Goal: Task Accomplishment & Management: Manage account settings

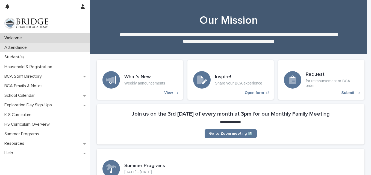
click at [26, 48] on p "Attendance" at bounding box center [16, 47] width 29 height 5
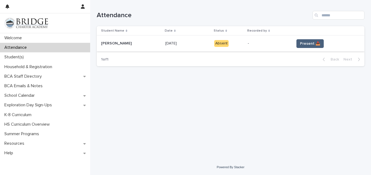
click at [306, 42] on span "Present 📥" at bounding box center [310, 43] width 20 height 5
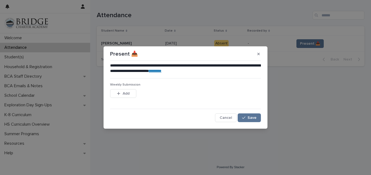
click at [161, 72] on link "********" at bounding box center [155, 71] width 13 height 4
click at [254, 118] on span "Save" at bounding box center [251, 118] width 9 height 4
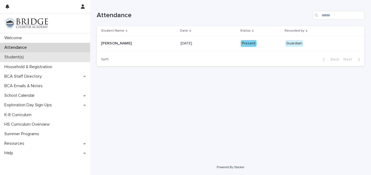
click at [16, 58] on p "Student(s)" at bounding box center [15, 57] width 26 height 5
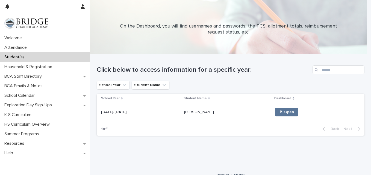
click at [184, 112] on p "[PERSON_NAME]" at bounding box center [199, 112] width 31 height 6
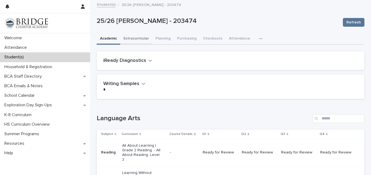
click at [141, 39] on button "Extracurricular" at bounding box center [136, 38] width 32 height 11
